Goal: Navigation & Orientation: Find specific page/section

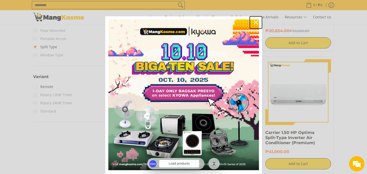
click at [254, 23] on icon "close icon" at bounding box center [256, 22] width 4 height 4
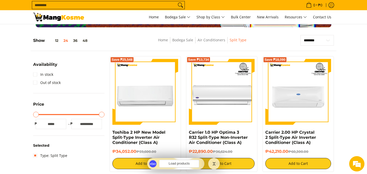
scroll to position [59, 0]
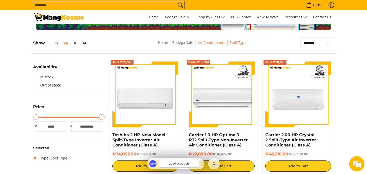
click at [216, 44] on link "Air Conditioners" at bounding box center [211, 42] width 28 height 5
